Goal: Task Accomplishment & Management: Complete application form

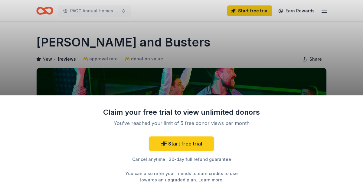
click at [357, 104] on div "Claim your free trial to view unlimited donors You've reached your limit of 5 f…" at bounding box center [181, 145] width 363 height 100
click at [357, 102] on div "Claim your free trial to view unlimited donors You've reached your limit of 5 f…" at bounding box center [181, 145] width 363 height 100
click at [4, 103] on div "Claim your free trial to view unlimited donors You've reached your limit of 5 f…" at bounding box center [181, 145] width 363 height 100
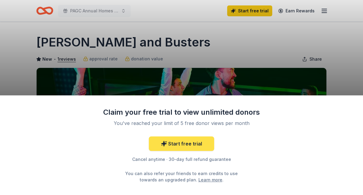
click at [185, 149] on link "Start free trial" at bounding box center [181, 144] width 65 height 15
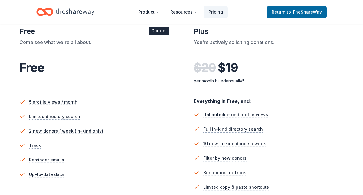
scroll to position [112, 0]
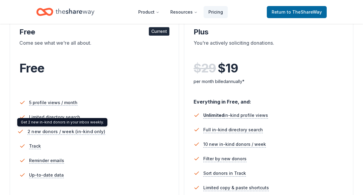
click at [69, 135] on span "2 new donors / week (in-kind only)" at bounding box center [66, 132] width 78 height 8
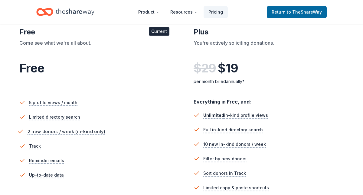
click at [69, 135] on span "2 new donors / week (in-kind only)" at bounding box center [66, 132] width 78 height 8
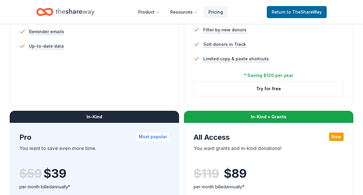
scroll to position [240, 0]
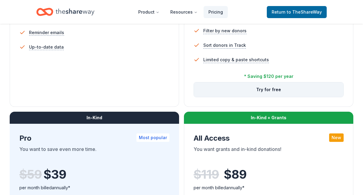
click at [268, 91] on button "Try for free" at bounding box center [268, 89] width 149 height 15
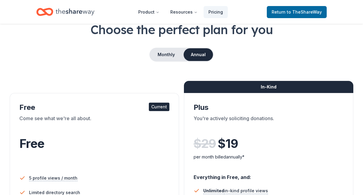
scroll to position [35, 0]
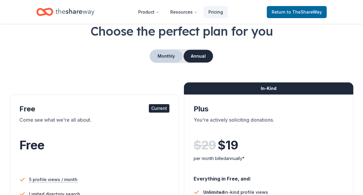
click at [165, 55] on button "Monthly" at bounding box center [166, 56] width 32 height 13
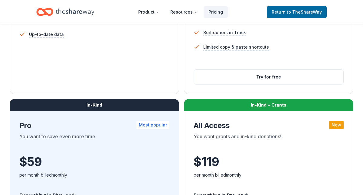
scroll to position [253, 0]
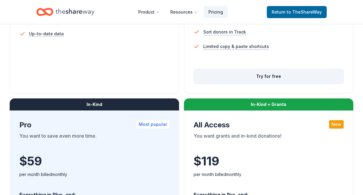
click at [265, 74] on button "Try for free" at bounding box center [268, 76] width 149 height 15
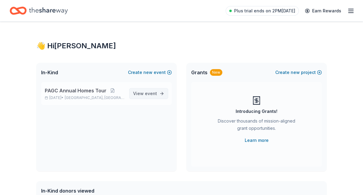
click at [145, 94] on span "event" at bounding box center [151, 93] width 12 height 5
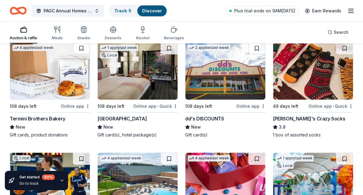
scroll to position [2847, 0]
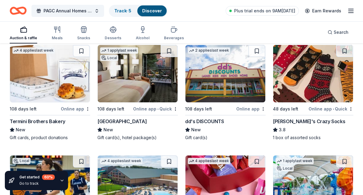
click at [291, 123] on div "John's Crazy Socks" at bounding box center [309, 121] width 72 height 7
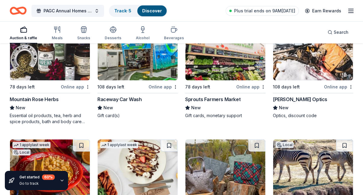
scroll to position [3550, 0]
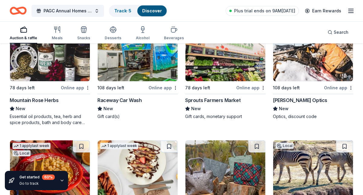
click at [211, 99] on div "Sprouts Farmers Market" at bounding box center [212, 100] width 55 height 7
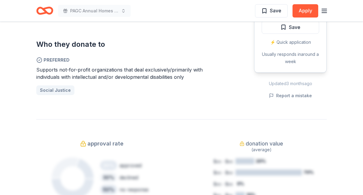
scroll to position [336, 0]
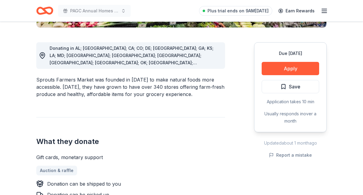
scroll to position [228, 0]
click at [56, 166] on link "Auction & raffle" at bounding box center [56, 171] width 41 height 10
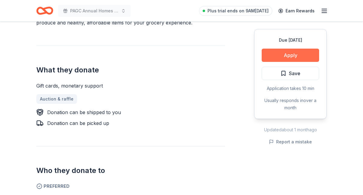
click at [289, 56] on button "Apply" at bounding box center [289, 55] width 57 height 13
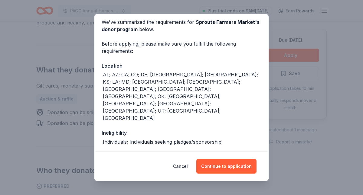
scroll to position [38, 0]
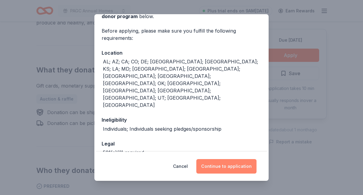
click at [226, 169] on button "Continue to application" at bounding box center [226, 166] width 60 height 15
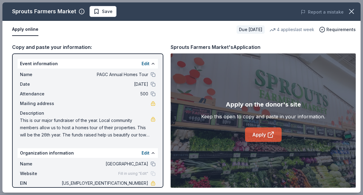
click at [261, 137] on link "Apply" at bounding box center [263, 134] width 37 height 15
